Goal: Transaction & Acquisition: Purchase product/service

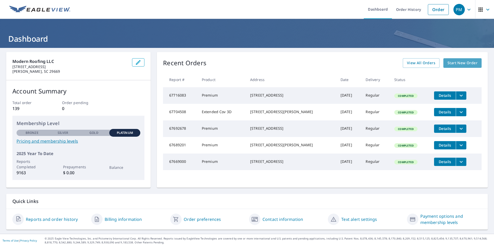
click at [456, 64] on span "Start New Order" at bounding box center [463, 63] width 30 height 6
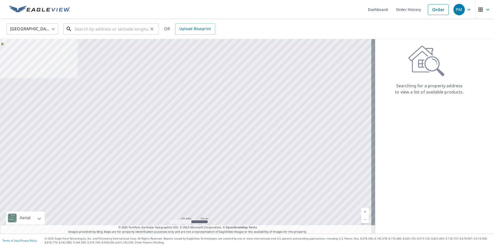
click at [79, 27] on input "text" at bounding box center [112, 29] width 74 height 14
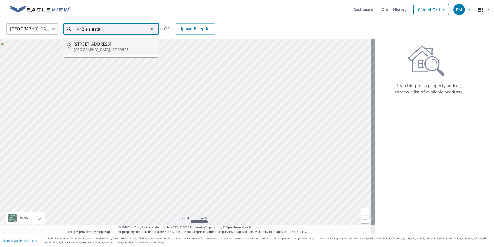
click at [83, 44] on span "[STREET_ADDRESS]" at bounding box center [114, 44] width 81 height 6
type input "[STREET_ADDRESS][PERSON_NAME]"
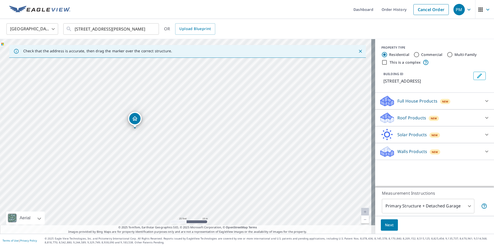
click at [452, 118] on div "Roof Products New" at bounding box center [429, 118] width 101 height 12
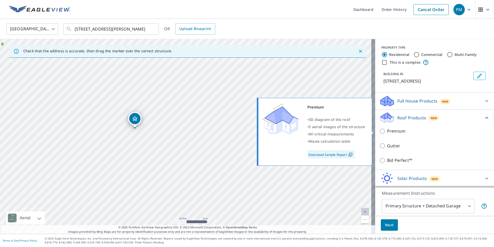
click at [379, 130] on input "Premium" at bounding box center [383, 131] width 8 height 6
checkbox input "true"
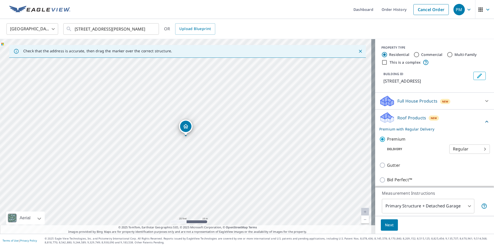
click at [385, 223] on span "Next" at bounding box center [389, 225] width 9 height 6
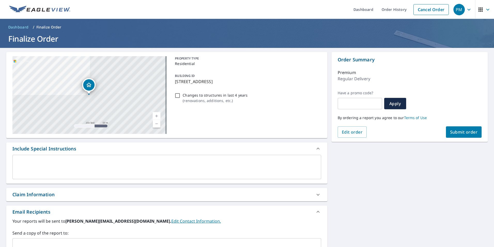
click at [454, 131] on span "Submit order" at bounding box center [464, 132] width 28 height 6
